Goal: Task Accomplishment & Management: Manage account settings

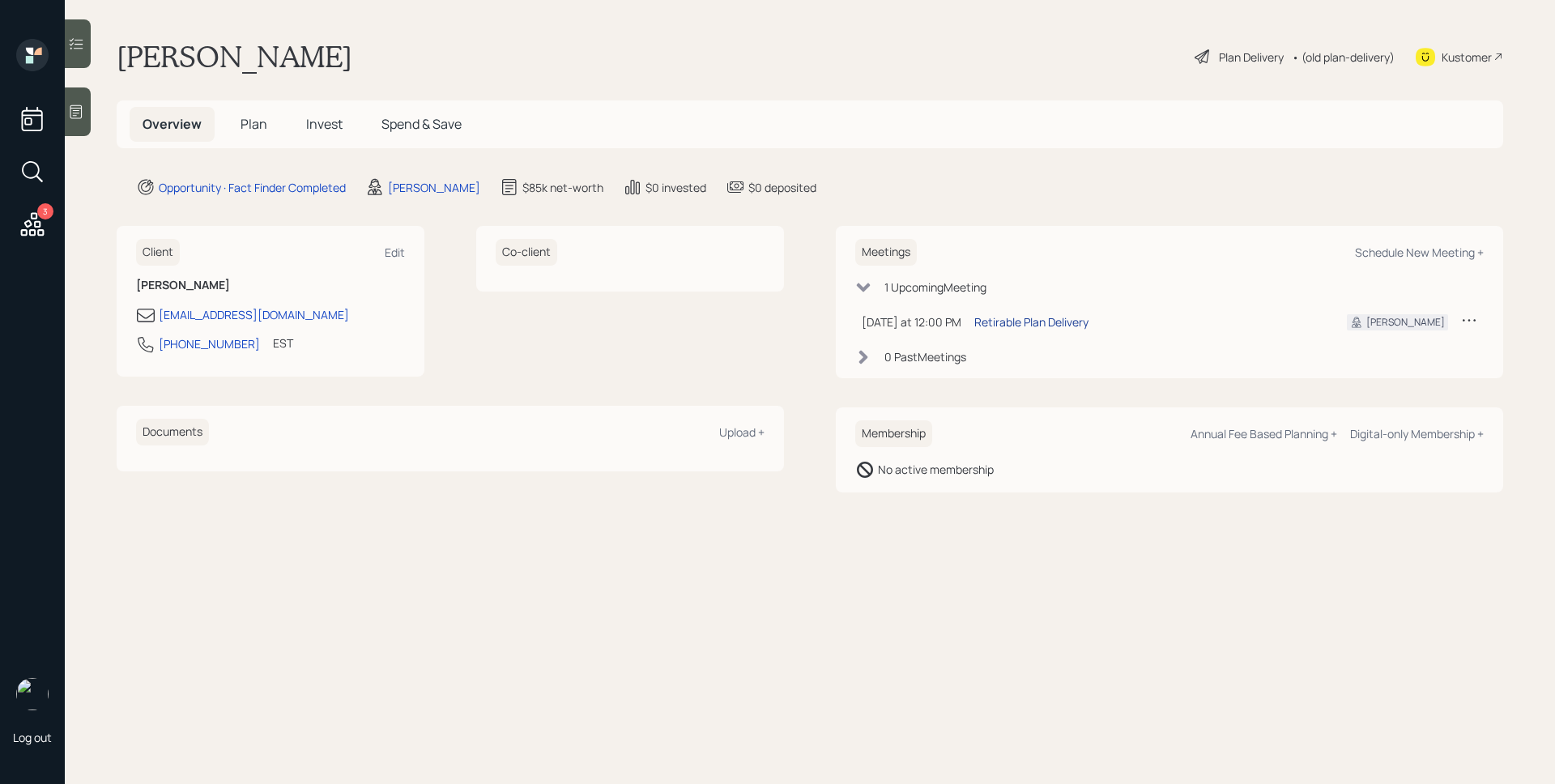
click at [1048, 319] on div "Retirable Plan Delivery" at bounding box center [1031, 321] width 115 height 17
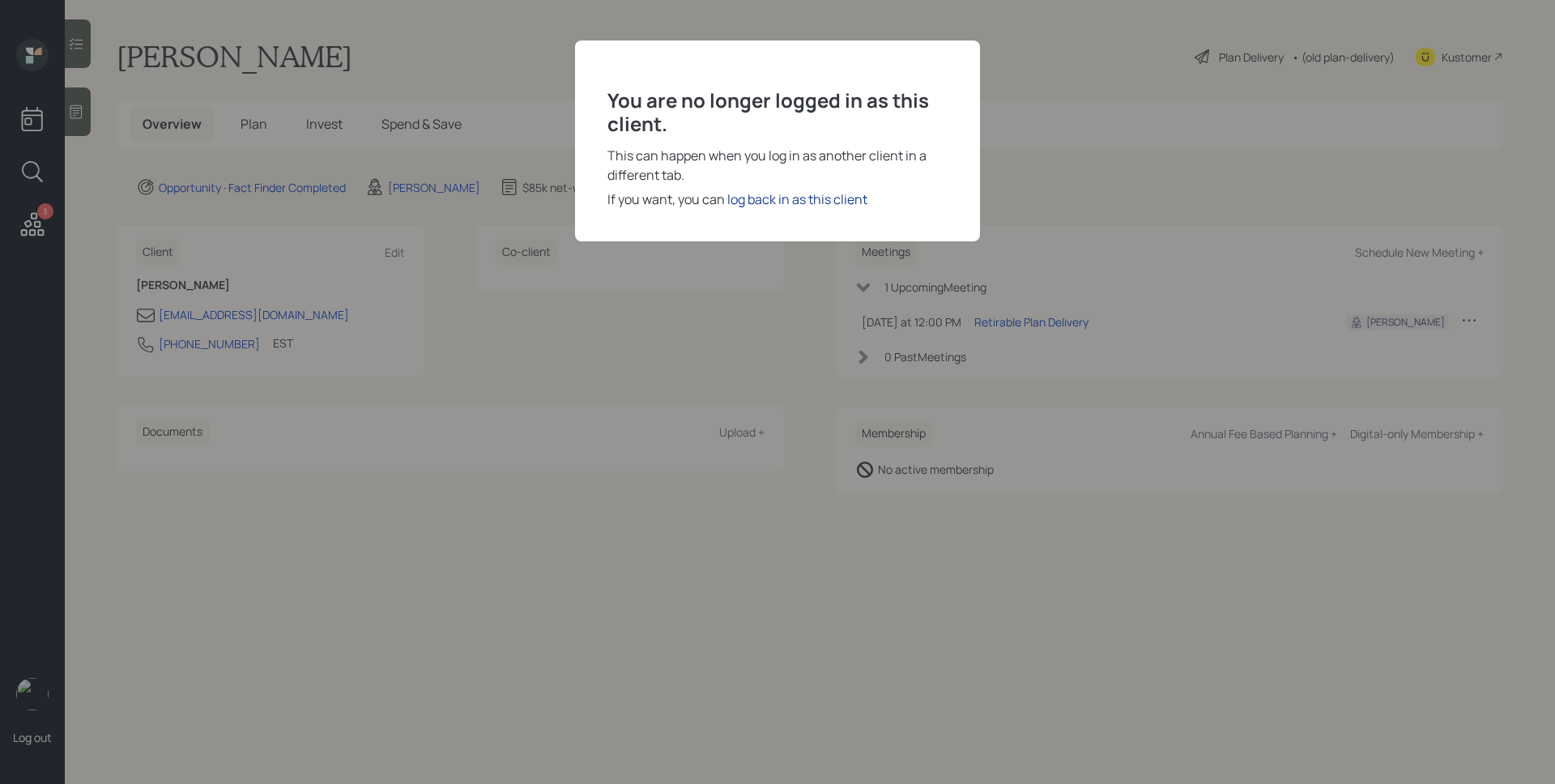
click at [827, 196] on div "log back in as this client" at bounding box center [798, 198] width 140 height 20
